Goal: Task Accomplishment & Management: Manage account settings

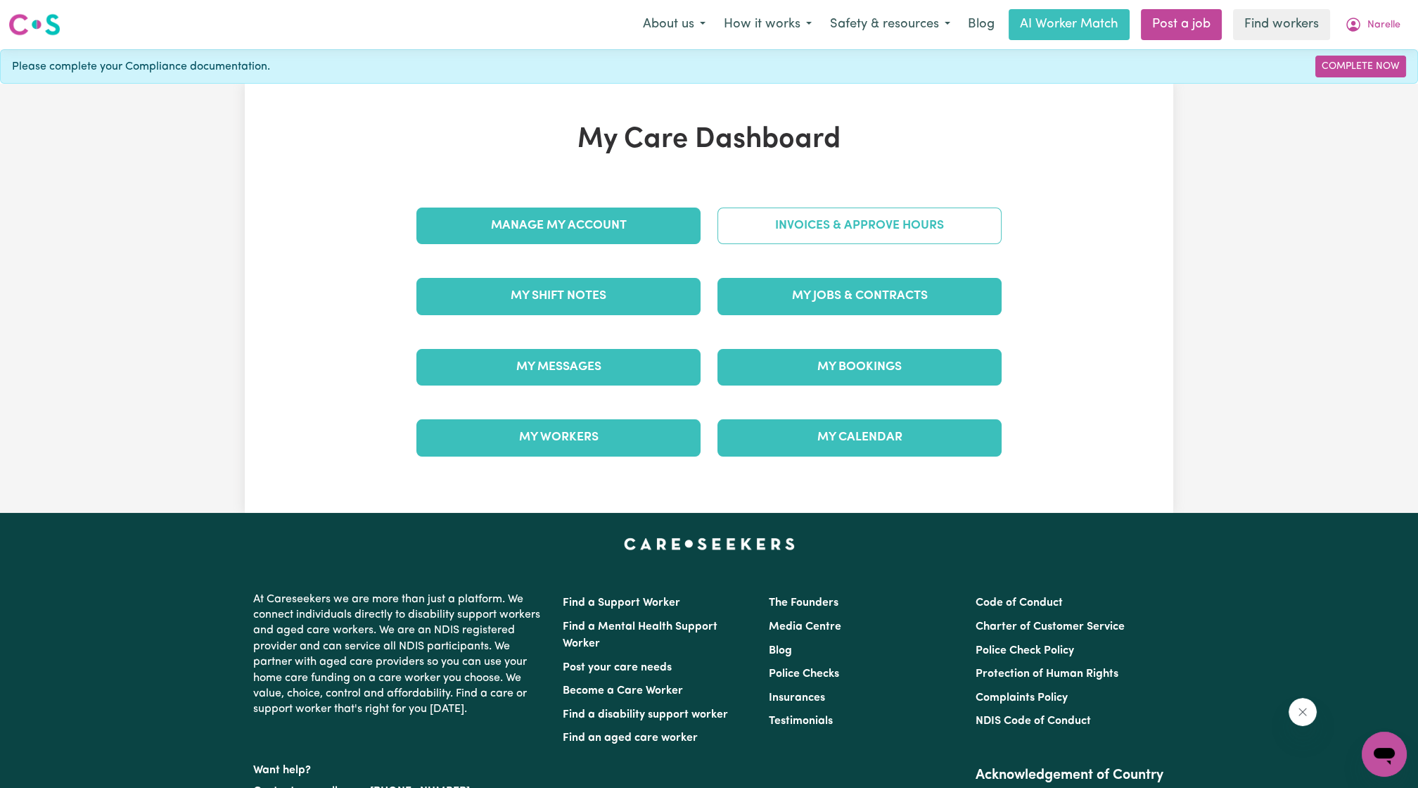
click at [775, 221] on link "Invoices & Approve Hours" at bounding box center [860, 226] width 284 height 37
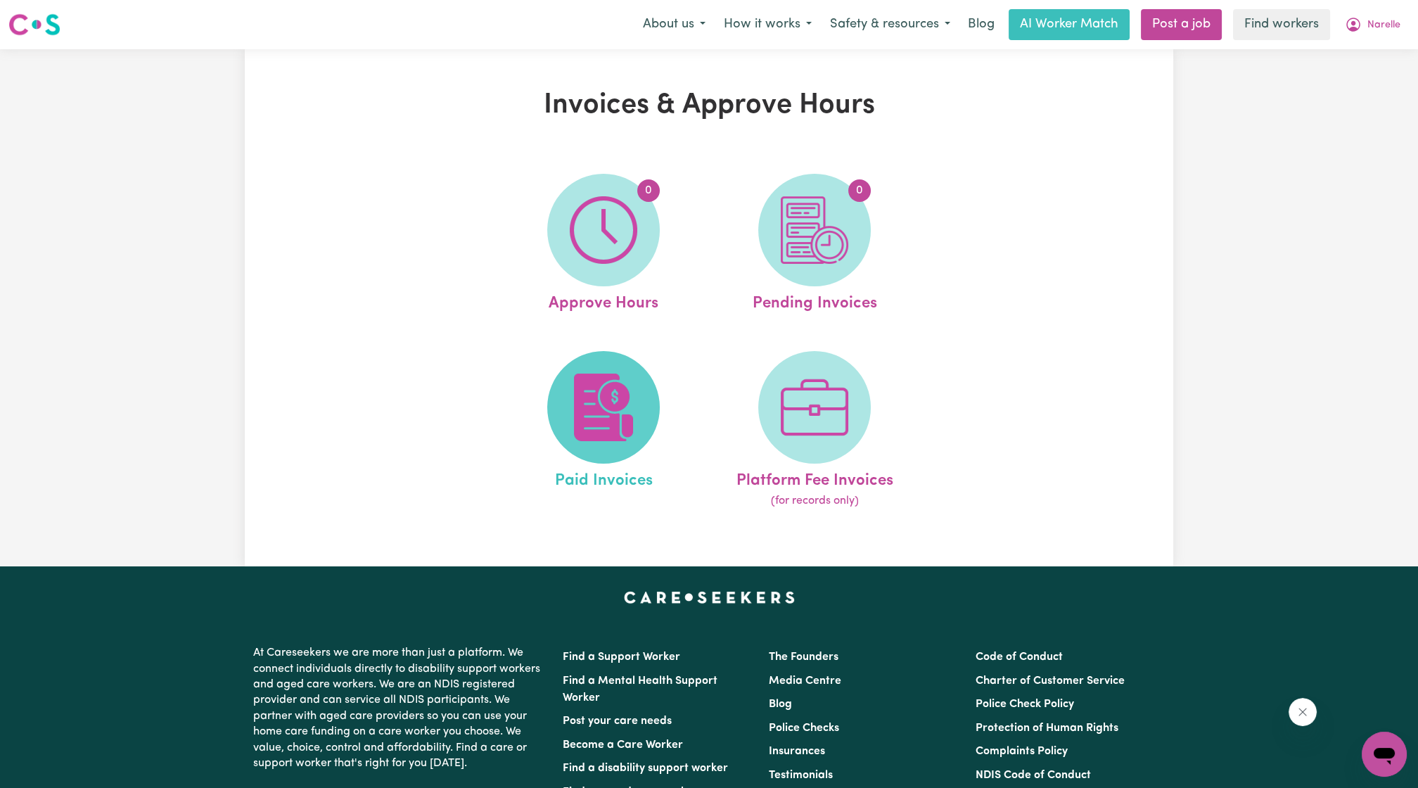
click at [628, 358] on span at bounding box center [603, 407] width 113 height 113
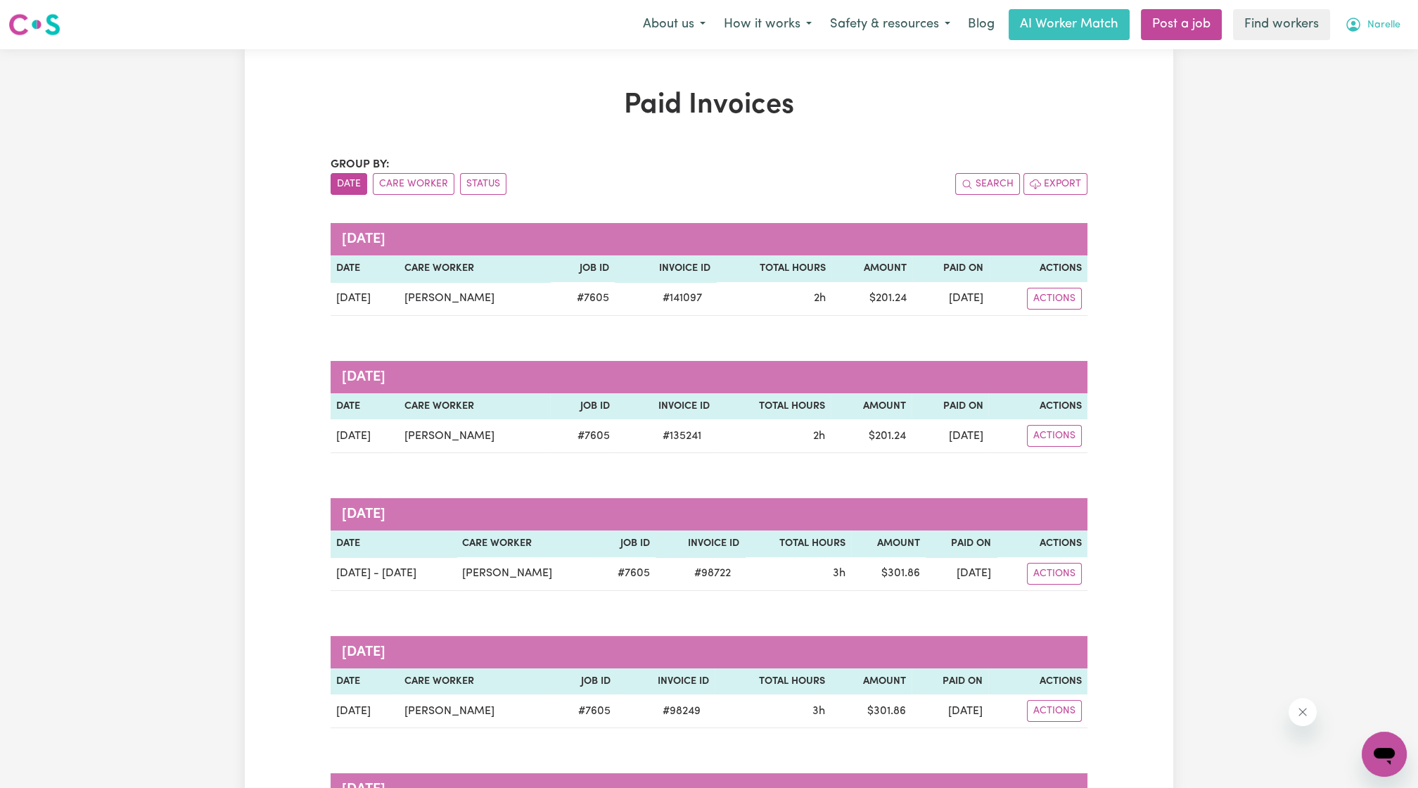
click at [1389, 13] on button "Narelle" at bounding box center [1373, 25] width 74 height 30
click at [1366, 70] on link "Logout" at bounding box center [1353, 81] width 111 height 27
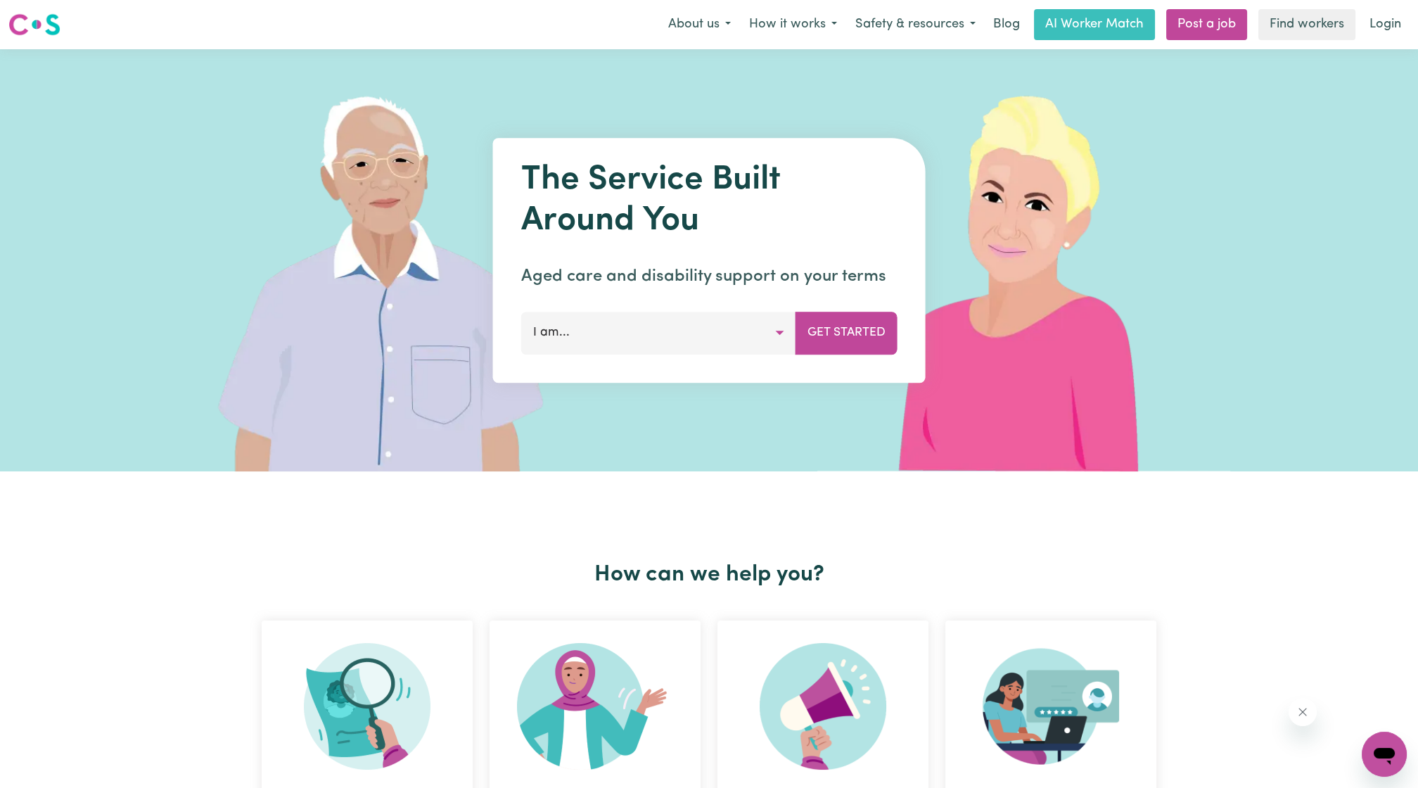
click at [1392, 37] on link "Login" at bounding box center [1385, 24] width 49 height 31
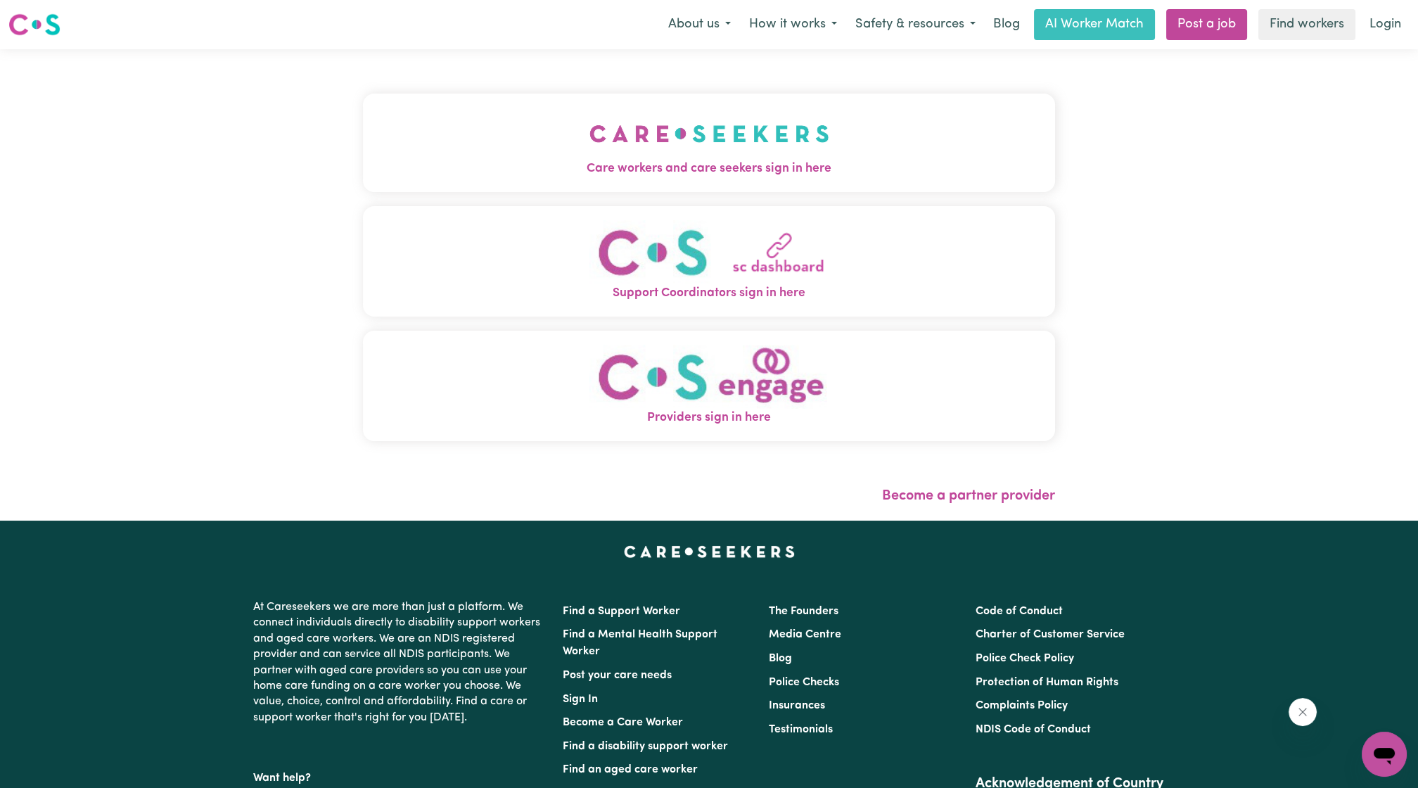
click at [699, 143] on img "Care workers and care seekers sign in here" at bounding box center [710, 134] width 240 height 52
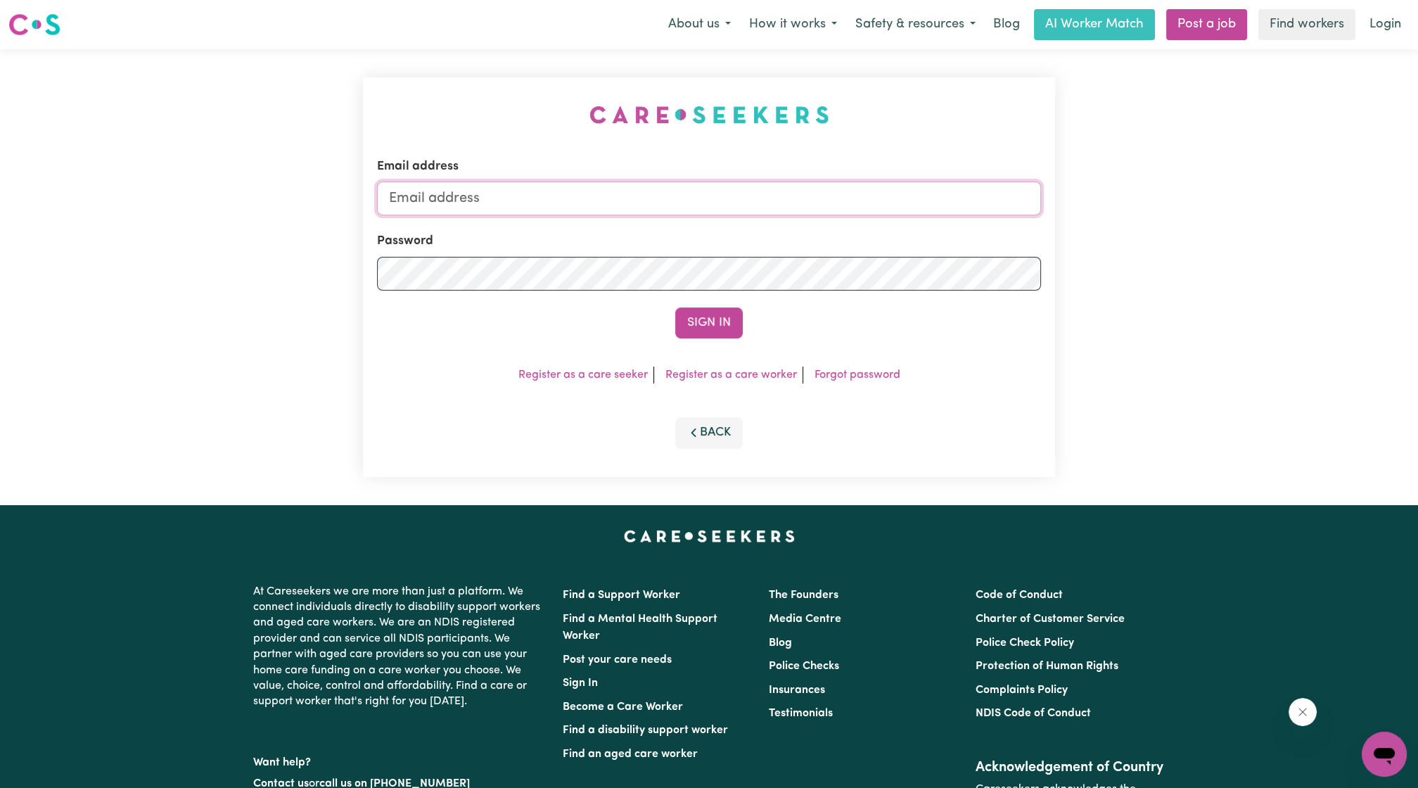
click at [682, 205] on input "Email address" at bounding box center [709, 199] width 664 height 34
drag, startPoint x: 459, startPoint y: 204, endPoint x: 777, endPoint y: 241, distance: 320.1
click at [777, 241] on form "Email address [EMAIL_ADDRESS][PERSON_NAME][DOMAIN_NAME] Password Sign In" at bounding box center [709, 248] width 664 height 181
type input "superuser~[EMAIL_ADDRESS][PERSON_NAME][DOMAIN_NAME]"
click at [734, 305] on form "Email address superuser~[EMAIL_ADDRESS][PERSON_NAME][DOMAIN_NAME] Password Sign…" at bounding box center [709, 248] width 664 height 181
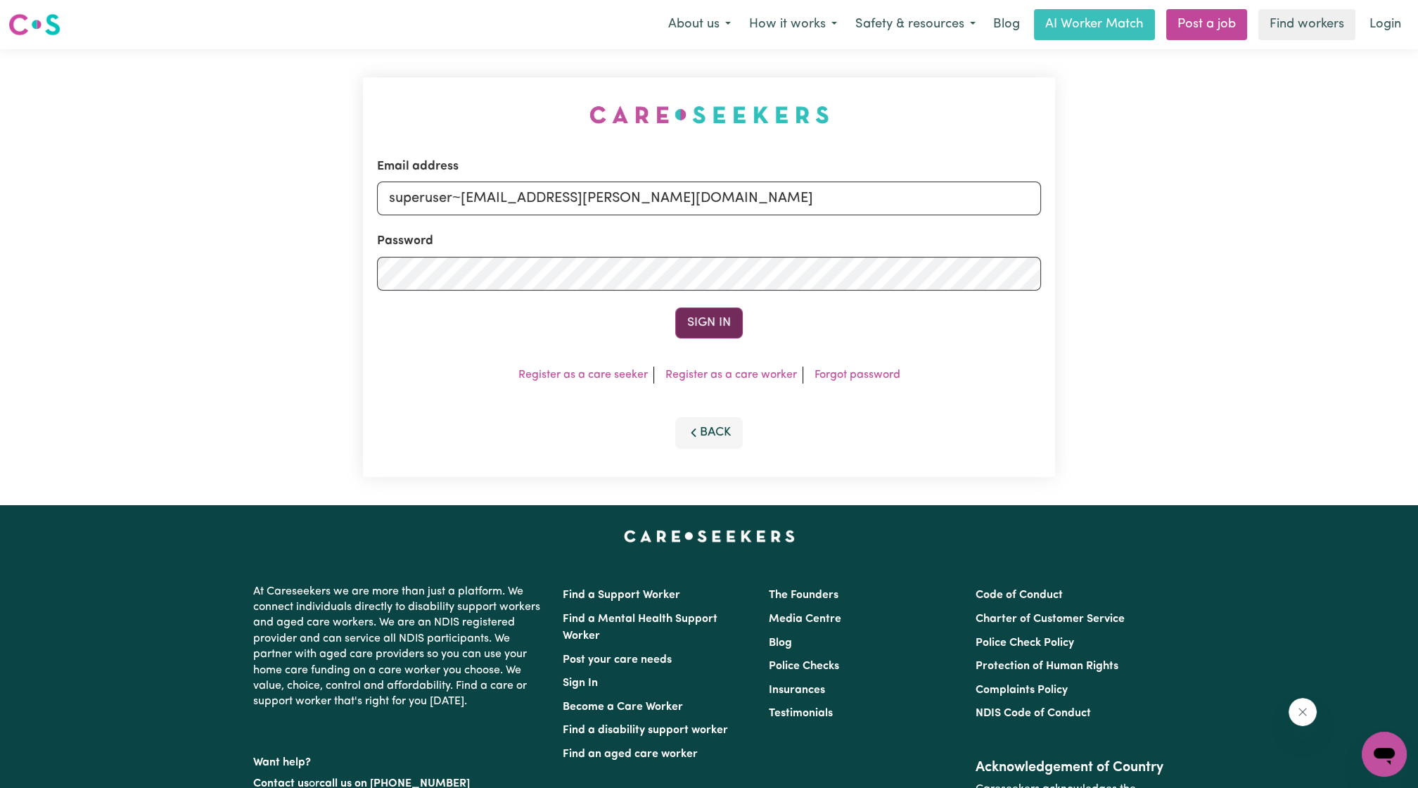
click at [719, 324] on button "Sign In" at bounding box center [709, 322] width 68 height 31
